Goal: Find specific page/section: Find specific page/section

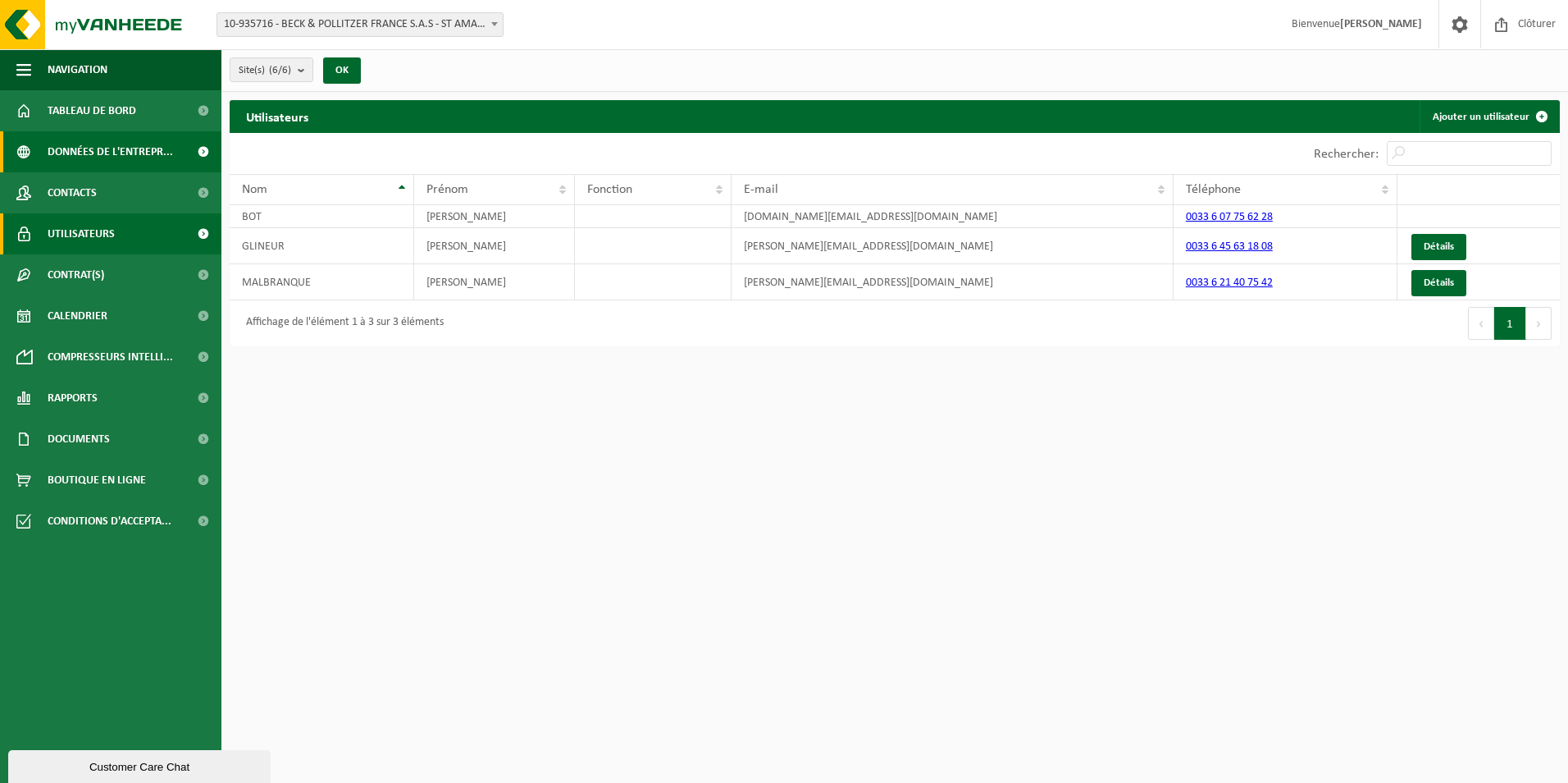
click at [138, 148] on span "Données de l'entrepr..." at bounding box center [110, 151] width 126 height 41
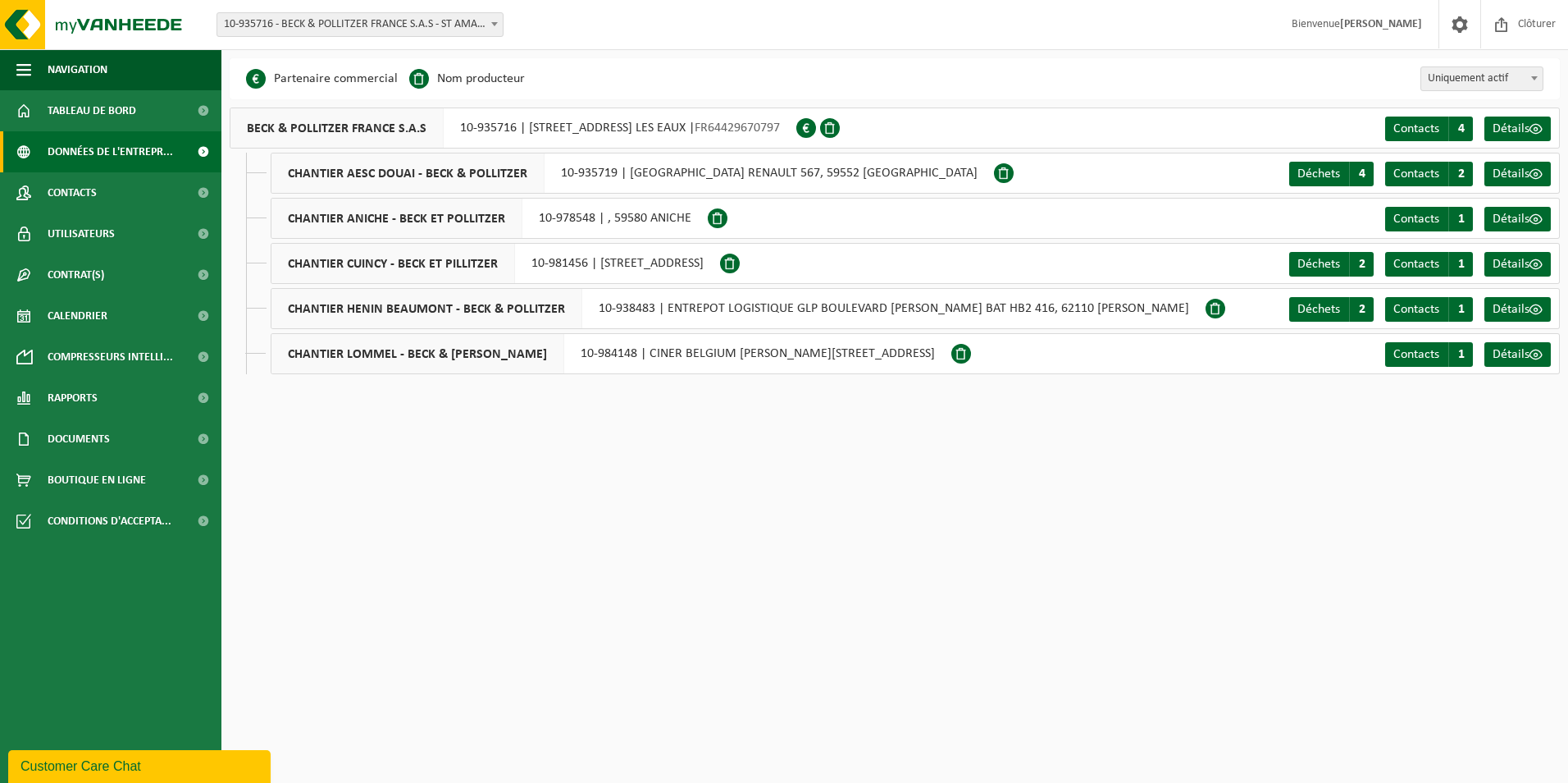
click at [135, 115] on span "Tableau de bord" at bounding box center [91, 110] width 88 height 41
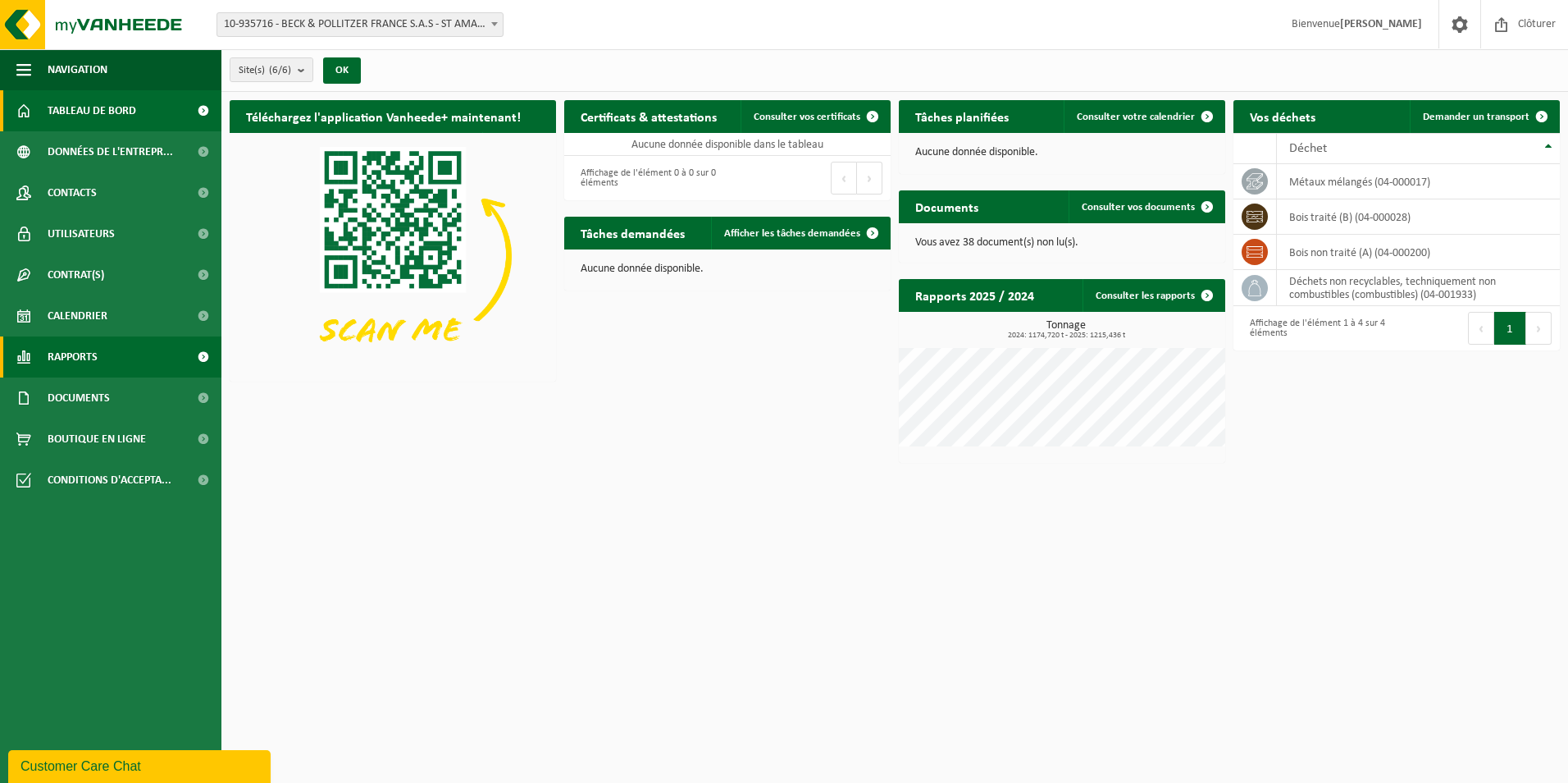
click at [109, 336] on link "Rapports" at bounding box center [111, 357] width 222 height 41
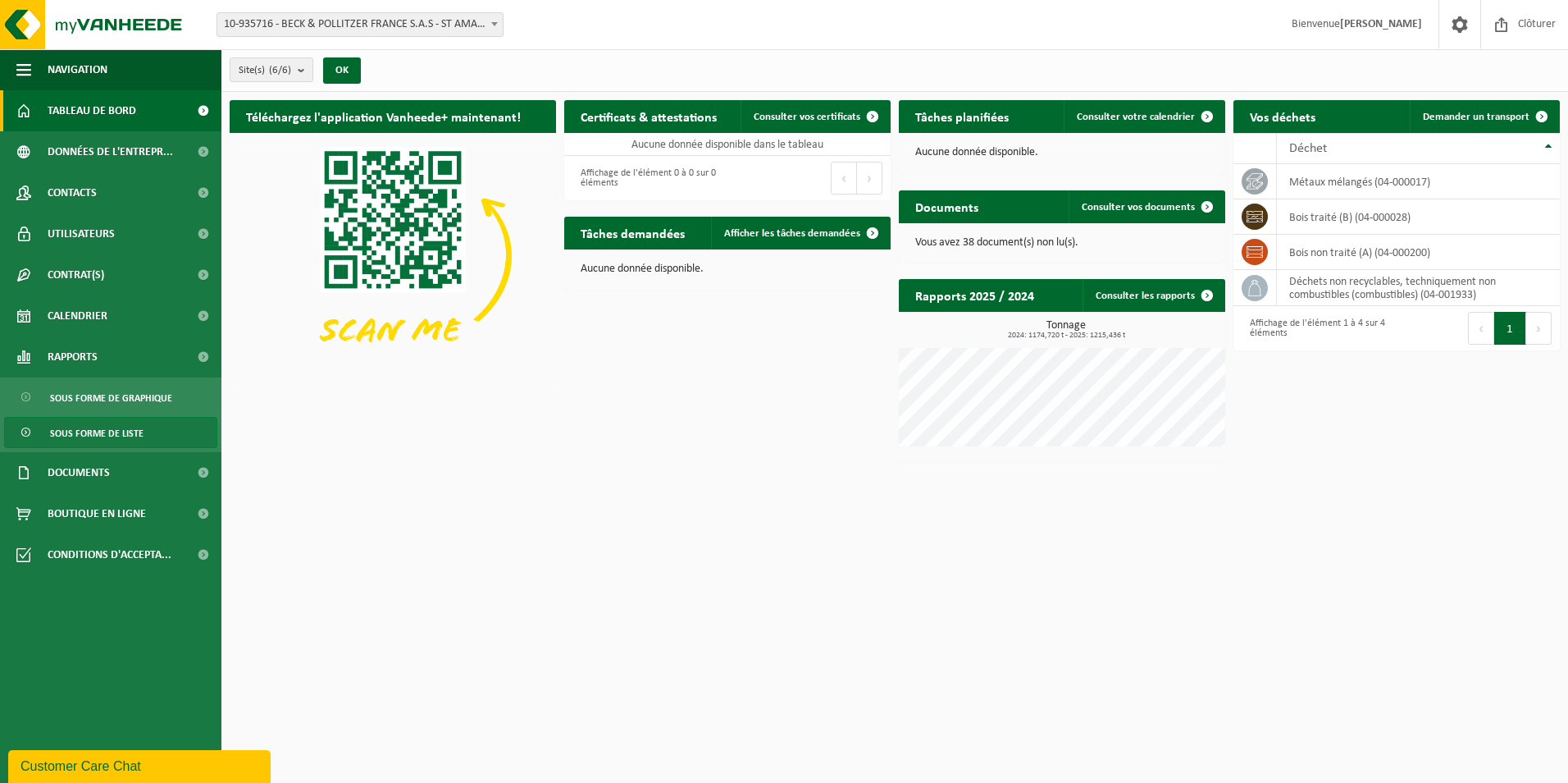
click at [136, 433] on span "Sous forme de liste" at bounding box center [96, 433] width 93 height 31
